Goal: Transaction & Acquisition: Purchase product/service

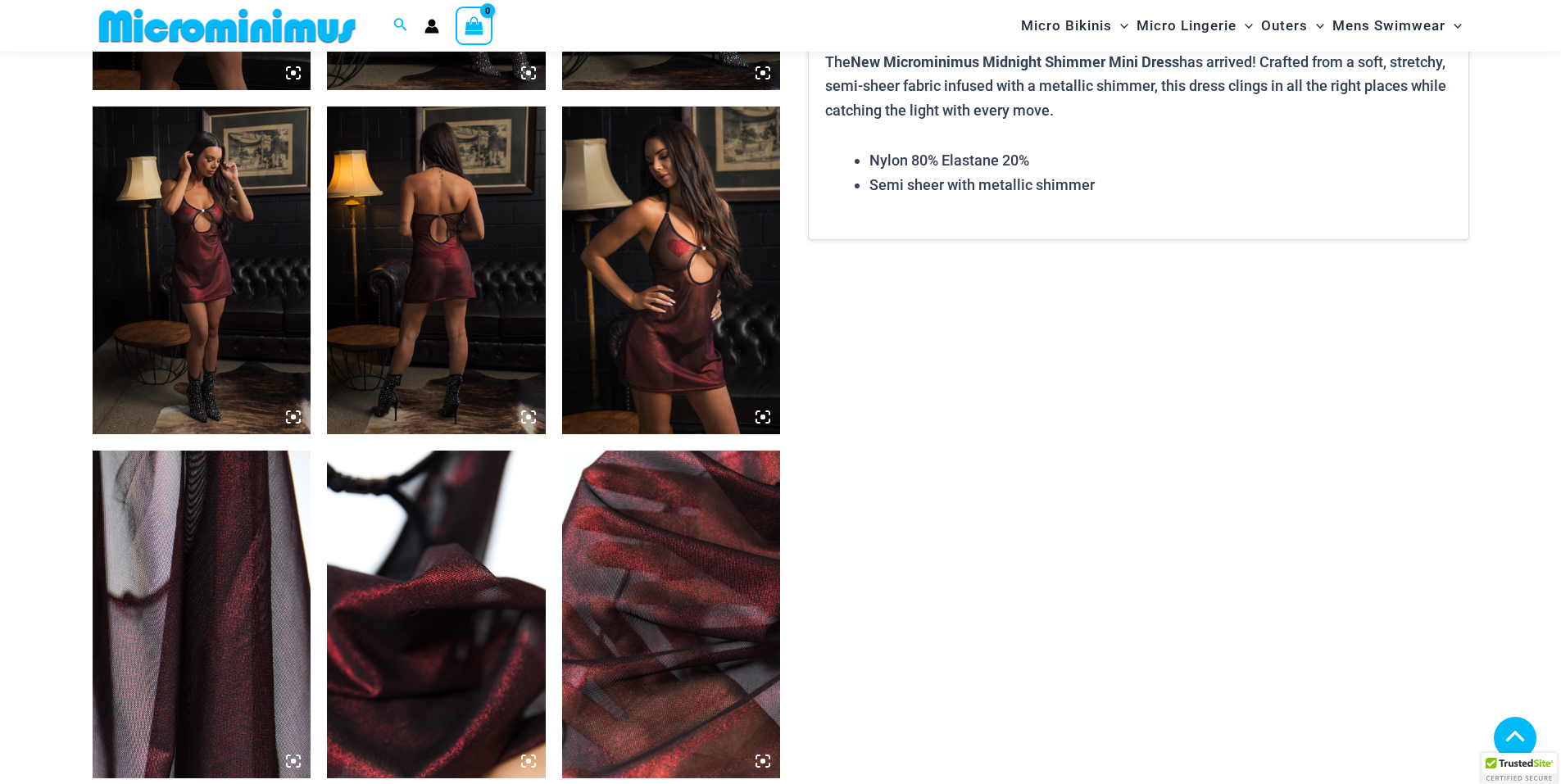
scroll to position [1474, 0]
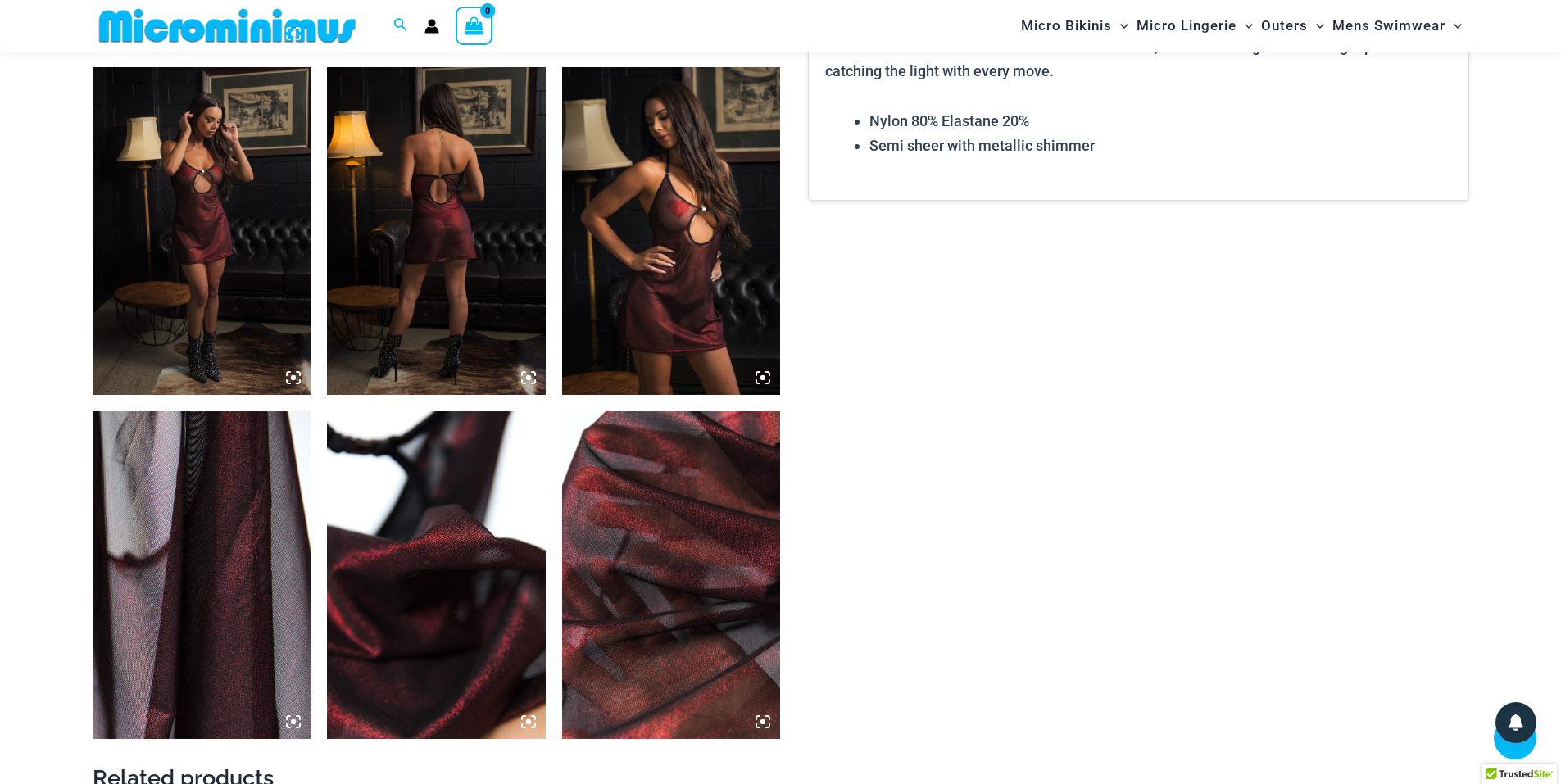
click at [457, 306] on img at bounding box center [436, 231] width 219 height 328
click at [529, 380] on icon at bounding box center [527, 377] width 5 height 5
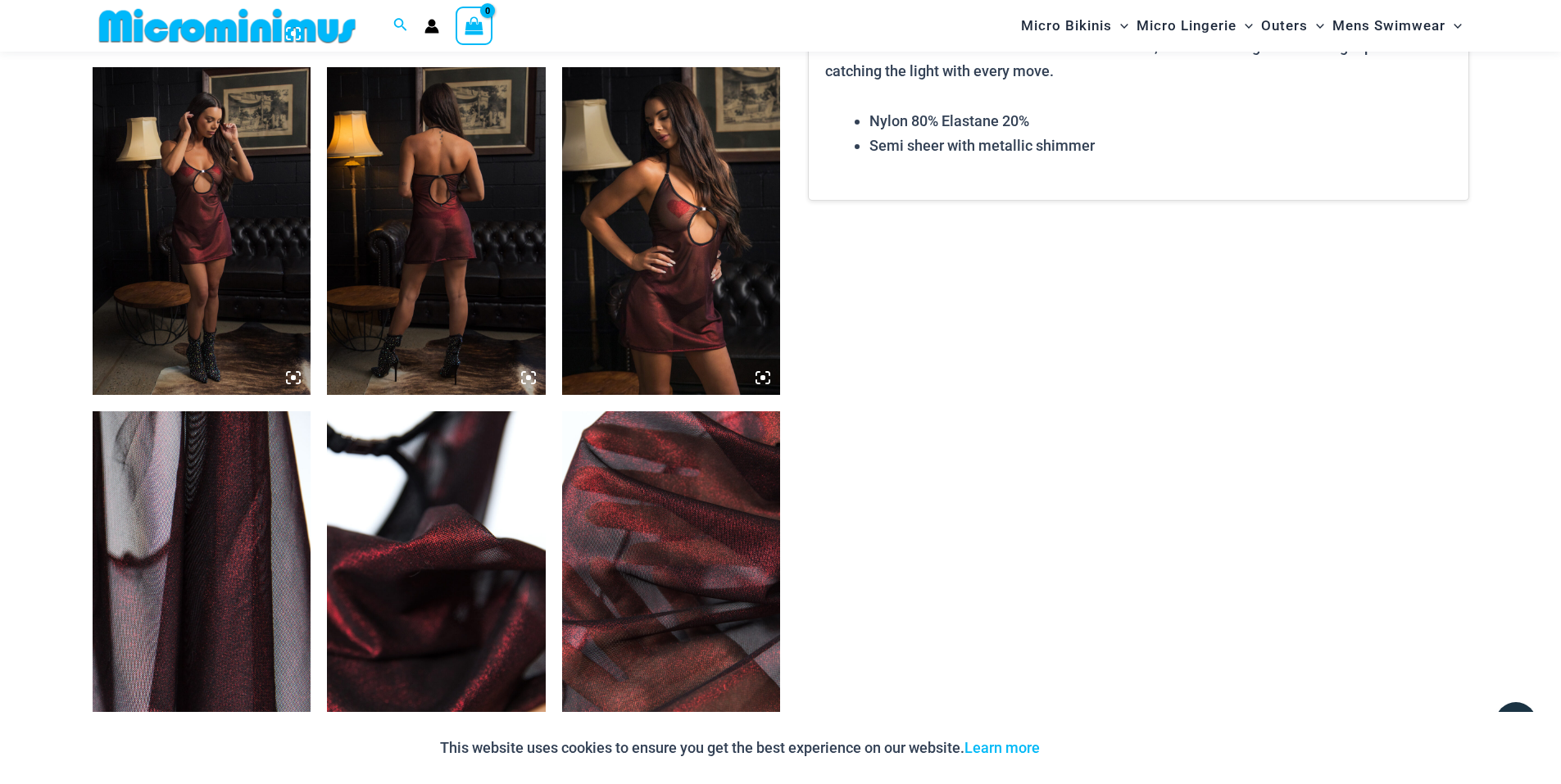
click at [524, 376] on icon at bounding box center [527, 377] width 15 height 15
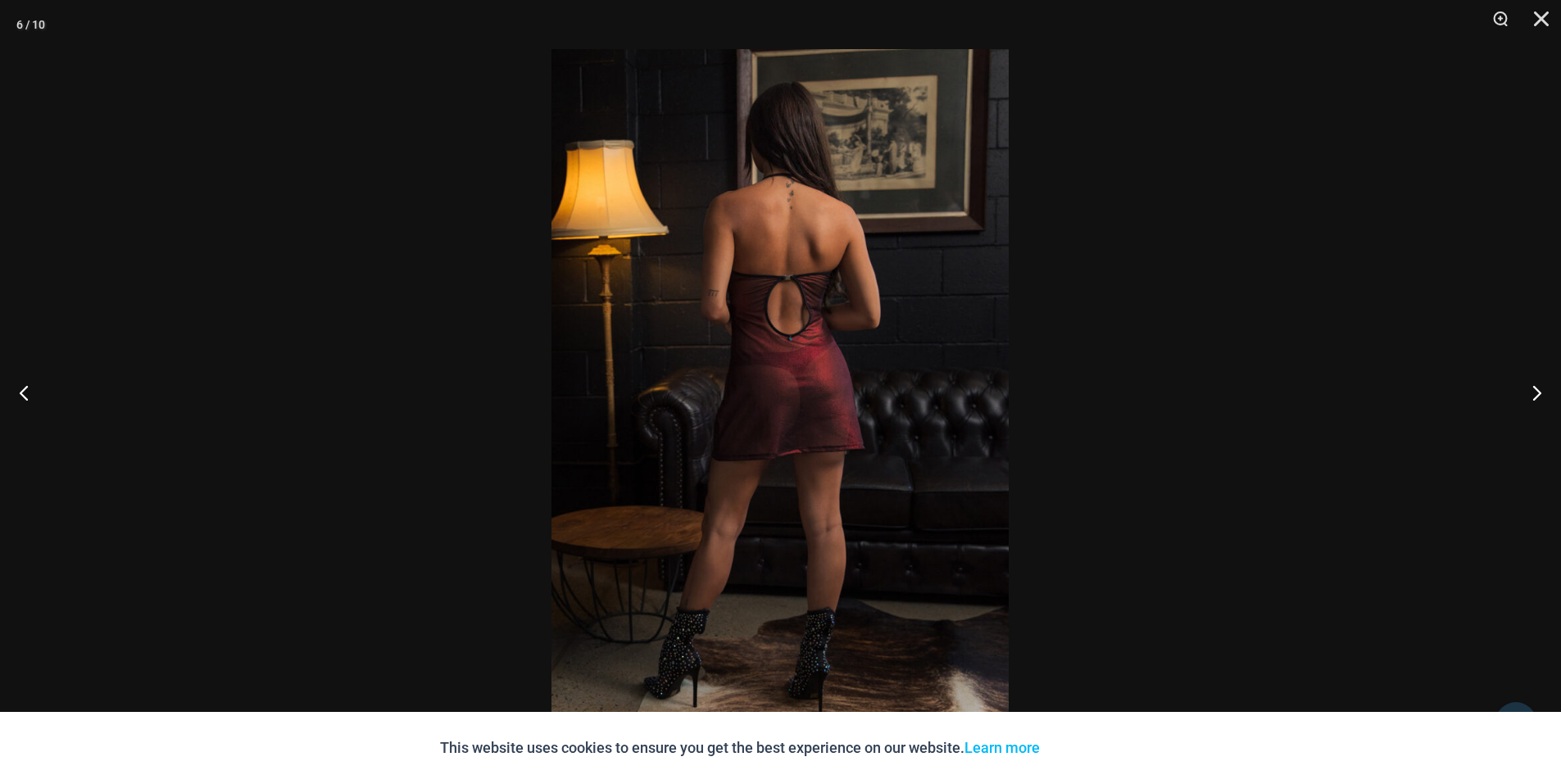
click at [734, 479] on img at bounding box center [780, 392] width 457 height 686
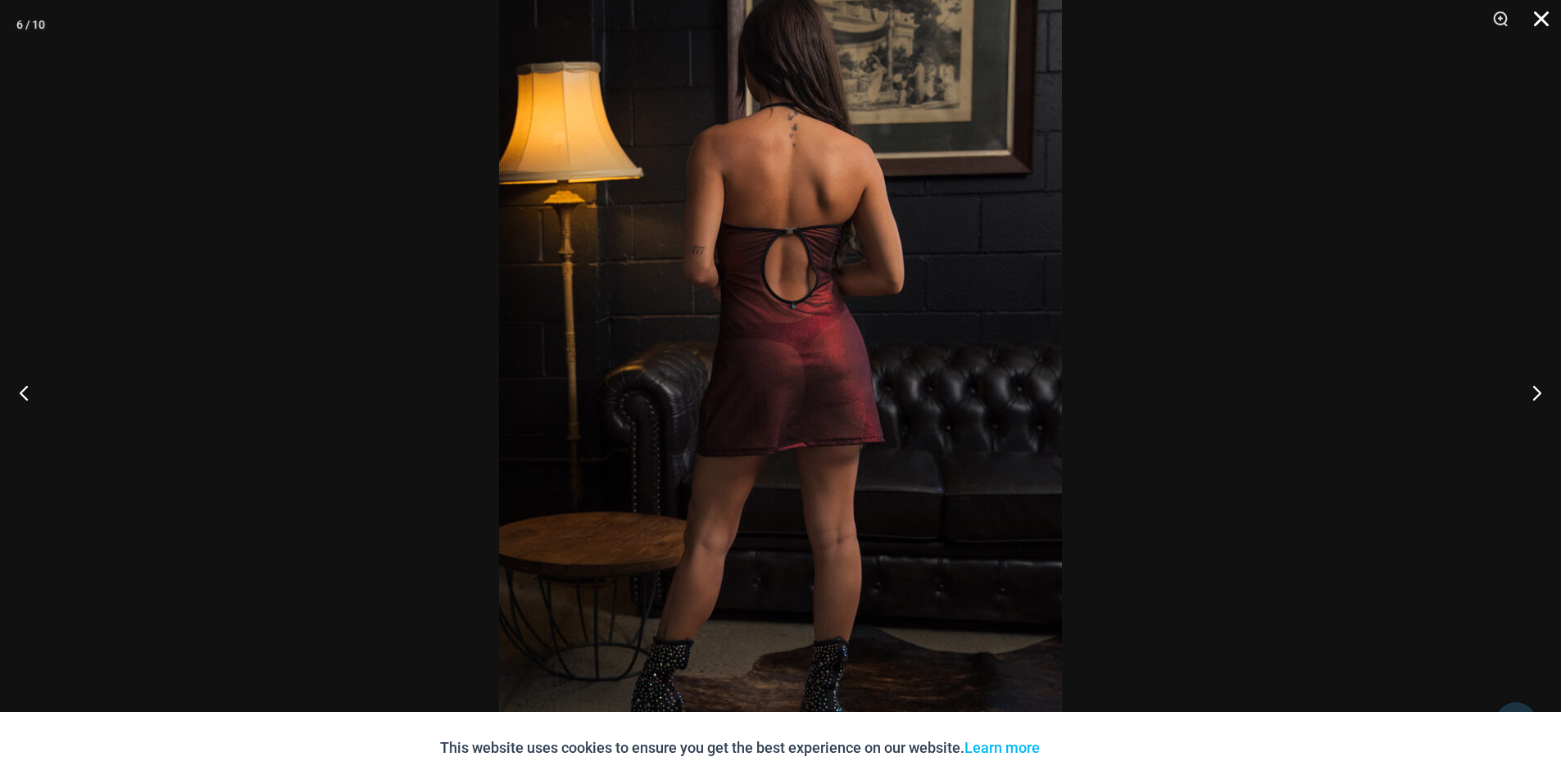
click at [1544, 15] on button "Close" at bounding box center [1536, 24] width 41 height 50
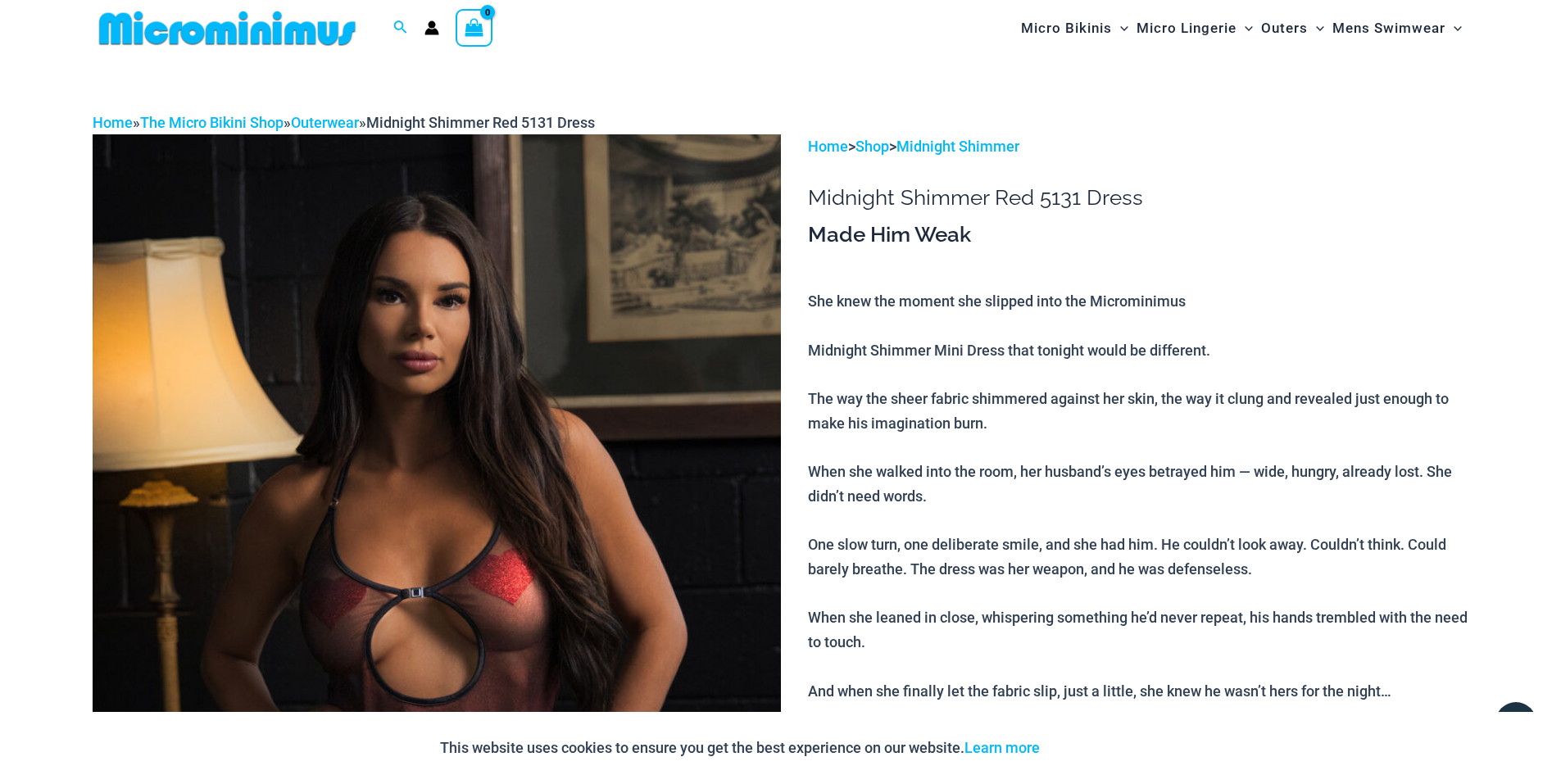
scroll to position [0, 0]
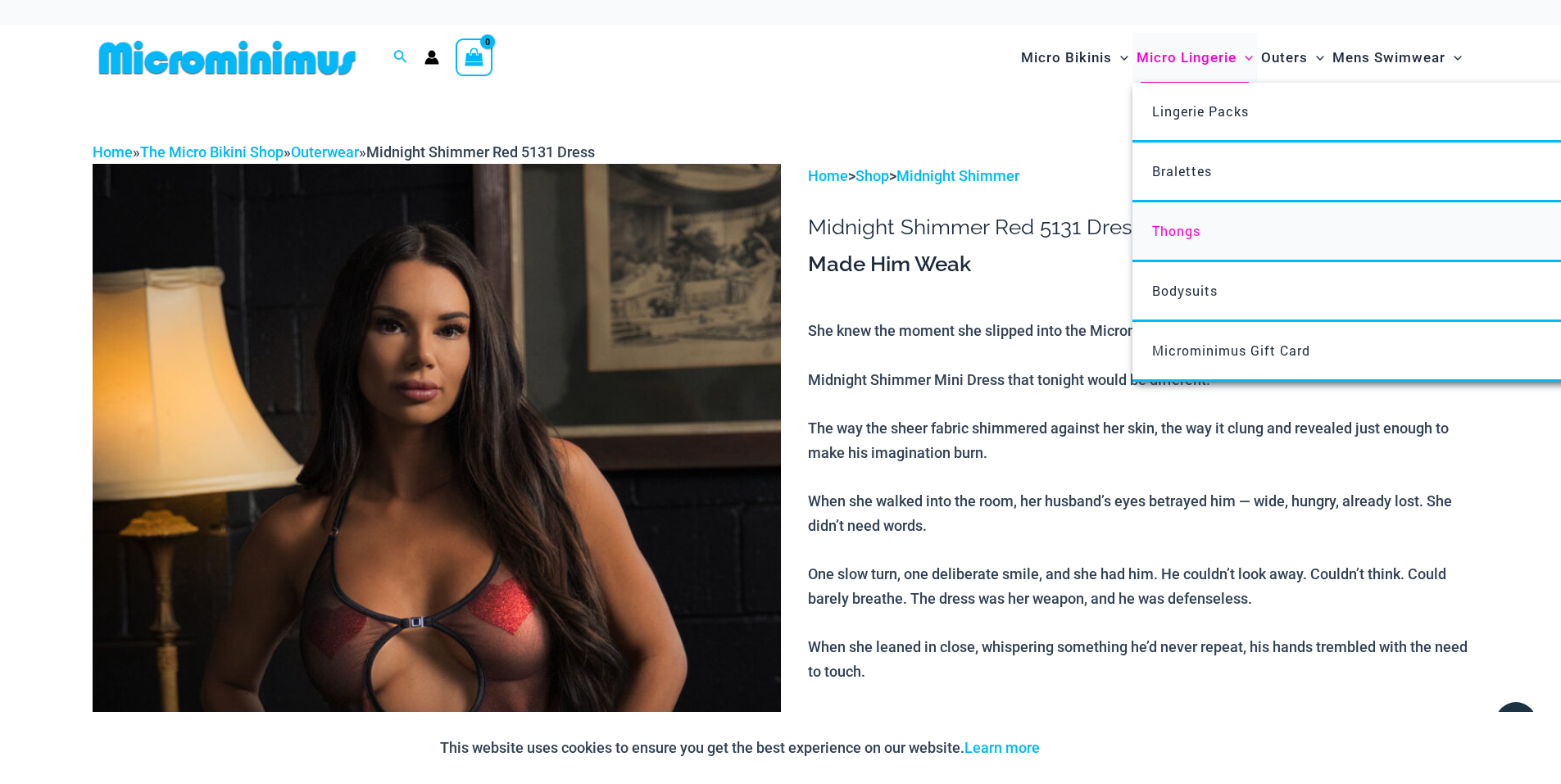
click at [1178, 235] on span "Thongs" at bounding box center [1177, 231] width 49 height 18
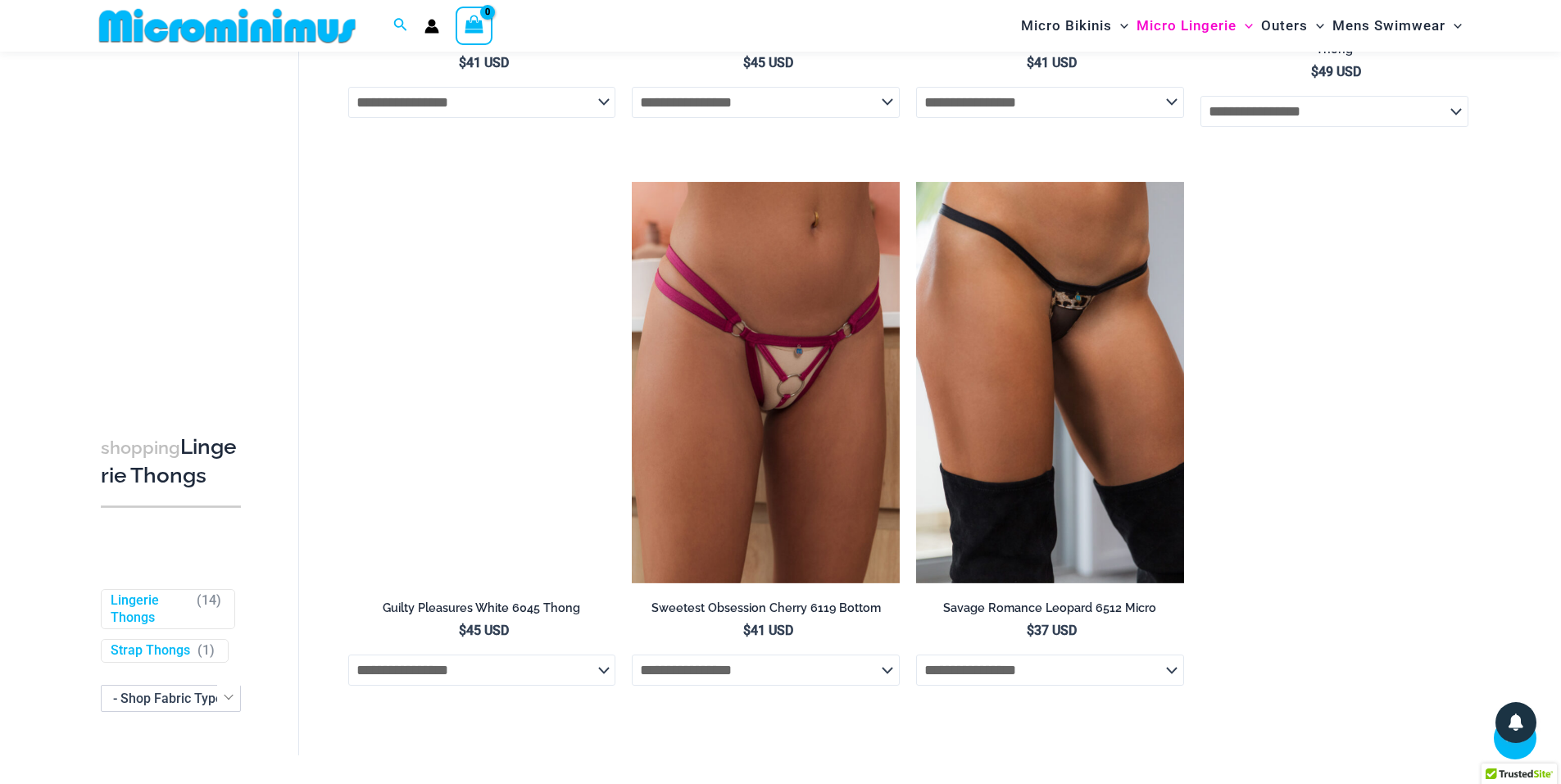
scroll to position [1788, 0]
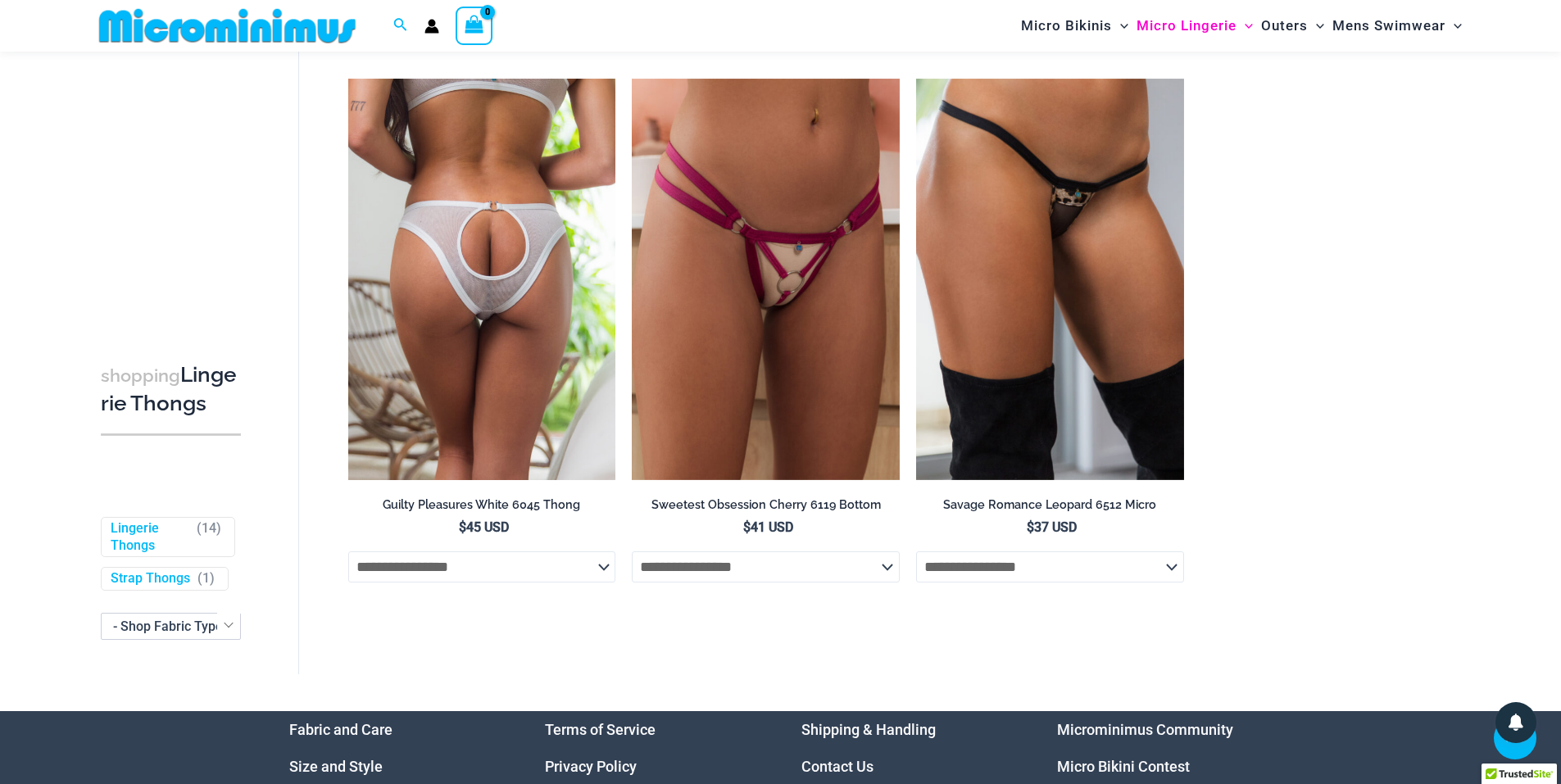
click at [510, 371] on img at bounding box center [482, 279] width 268 height 402
